Goal: Task Accomplishment & Management: Manage account settings

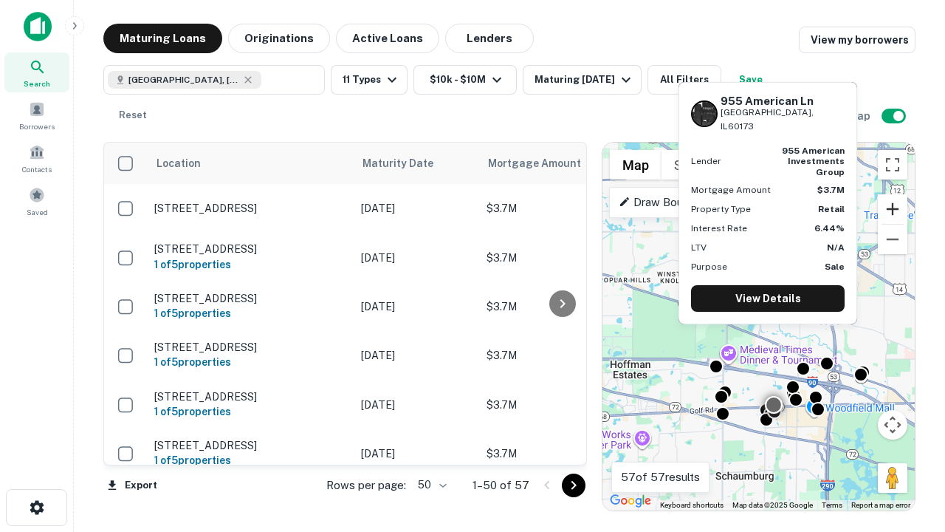
click at [892, 209] on button "Zoom in" at bounding box center [893, 209] width 30 height 30
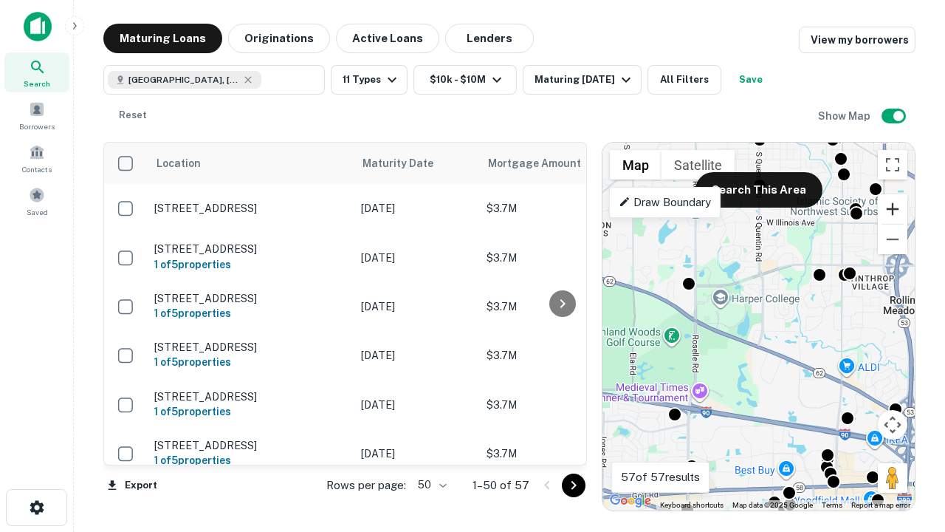
click at [892, 209] on button "Zoom in" at bounding box center [893, 209] width 30 height 30
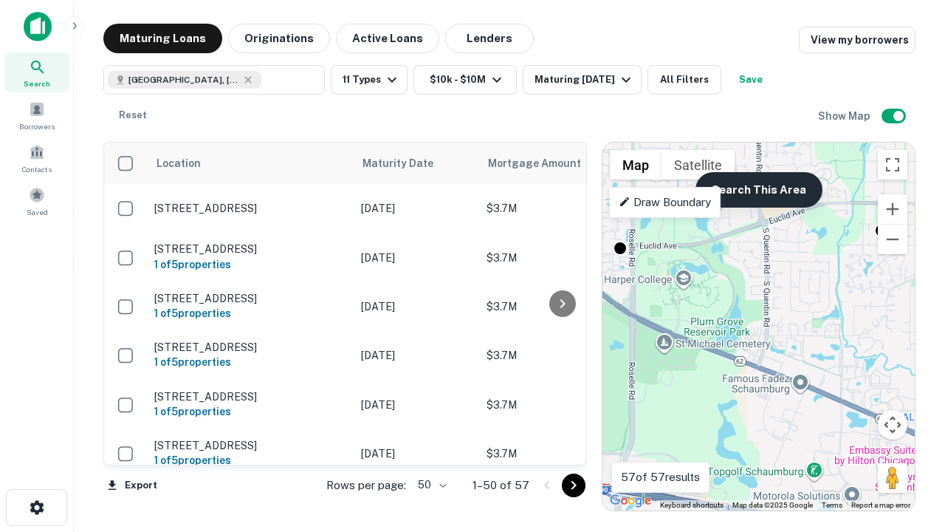
click at [758, 190] on button "Search This Area" at bounding box center [758, 189] width 127 height 35
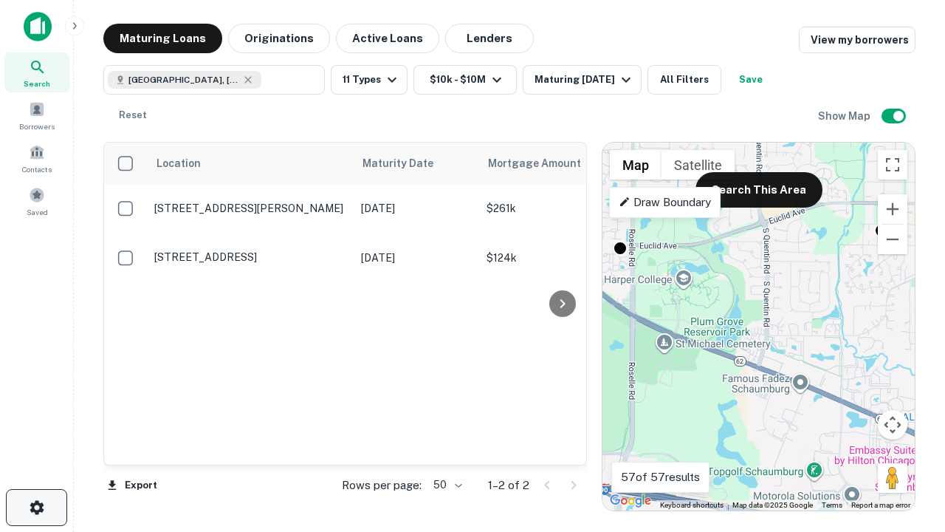
click at [36, 507] on icon "button" at bounding box center [37, 507] width 18 height 18
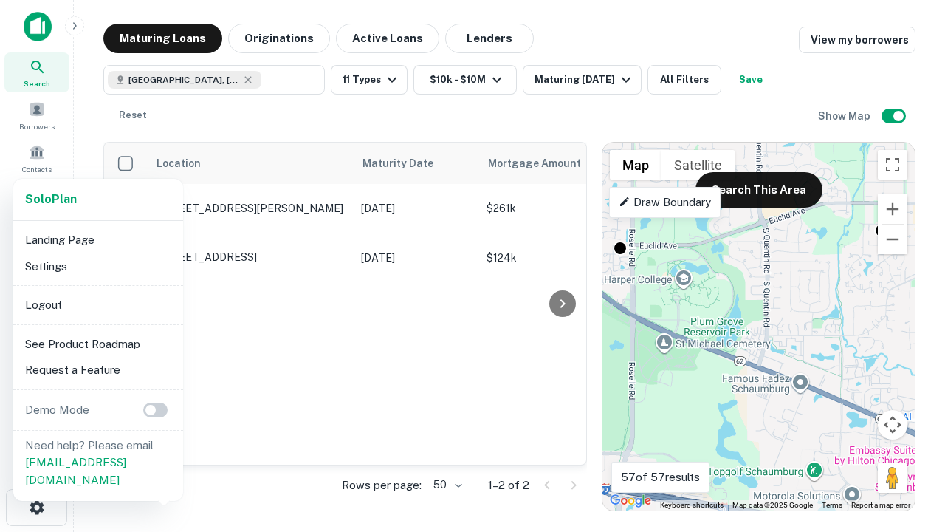
click at [97, 304] on li "Logout" at bounding box center [98, 305] width 158 height 27
